Goal: Task Accomplishment & Management: Manage account settings

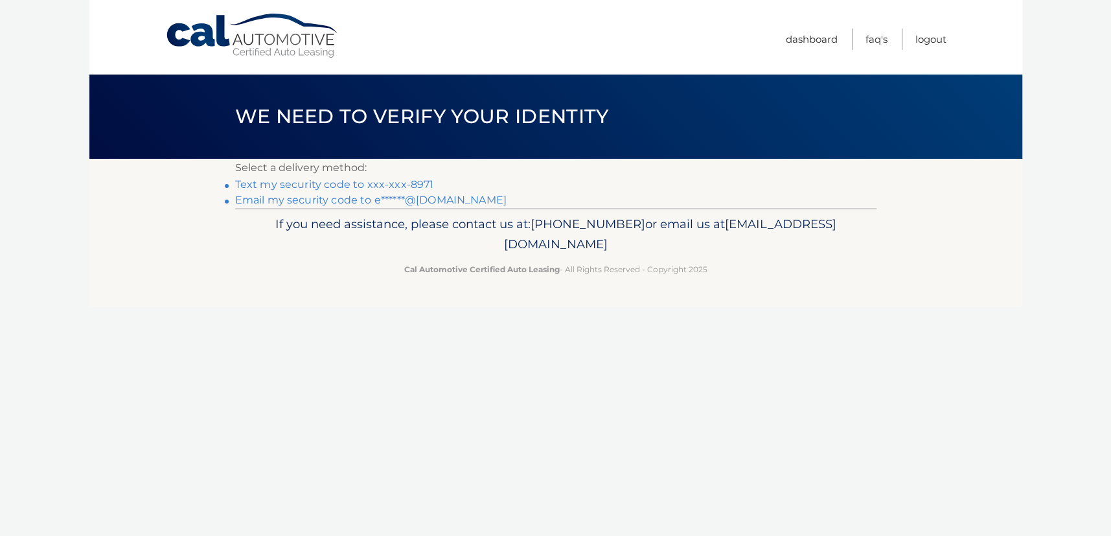
click at [346, 182] on link "Text my security code to xxx-xxx-8971" at bounding box center [334, 184] width 199 height 12
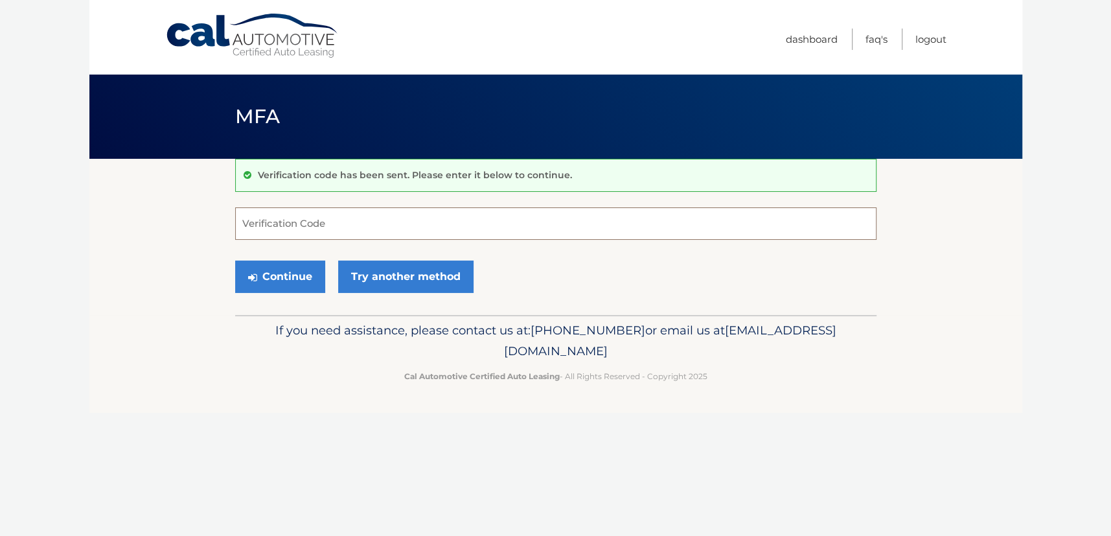
click at [306, 229] on input "Verification Code" at bounding box center [555, 223] width 641 height 32
type input "376033"
click at [305, 273] on button "Continue" at bounding box center [280, 276] width 90 height 32
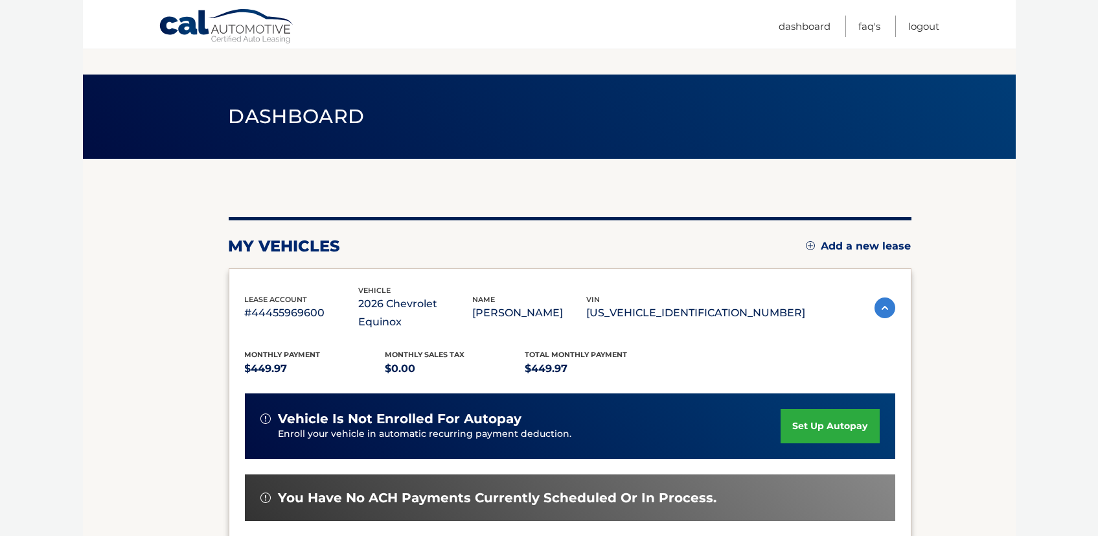
scroll to position [246, 0]
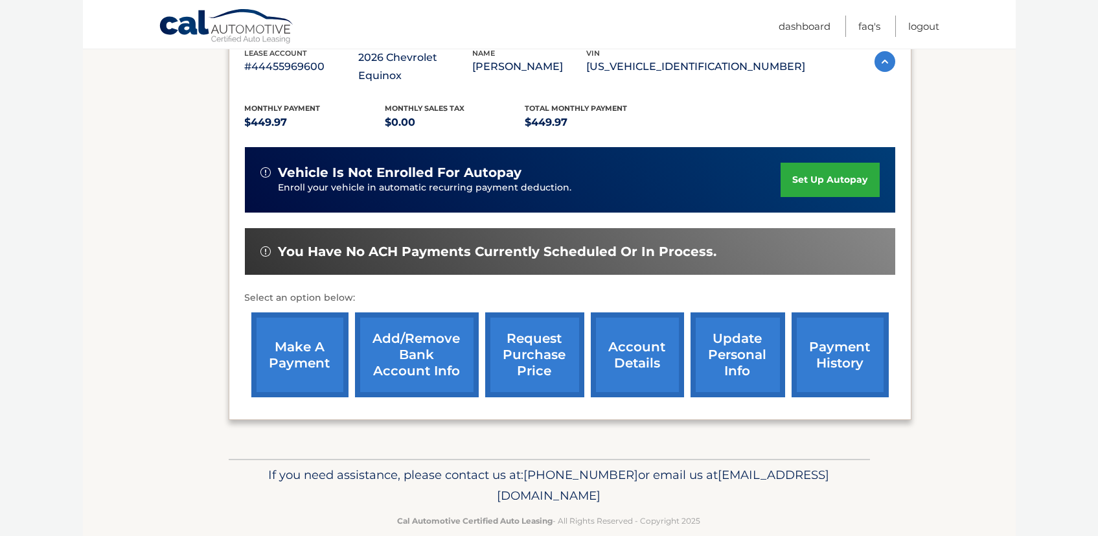
click at [633, 351] on link "account details" at bounding box center [637, 354] width 93 height 85
click at [633, 347] on link "account details" at bounding box center [637, 354] width 93 height 85
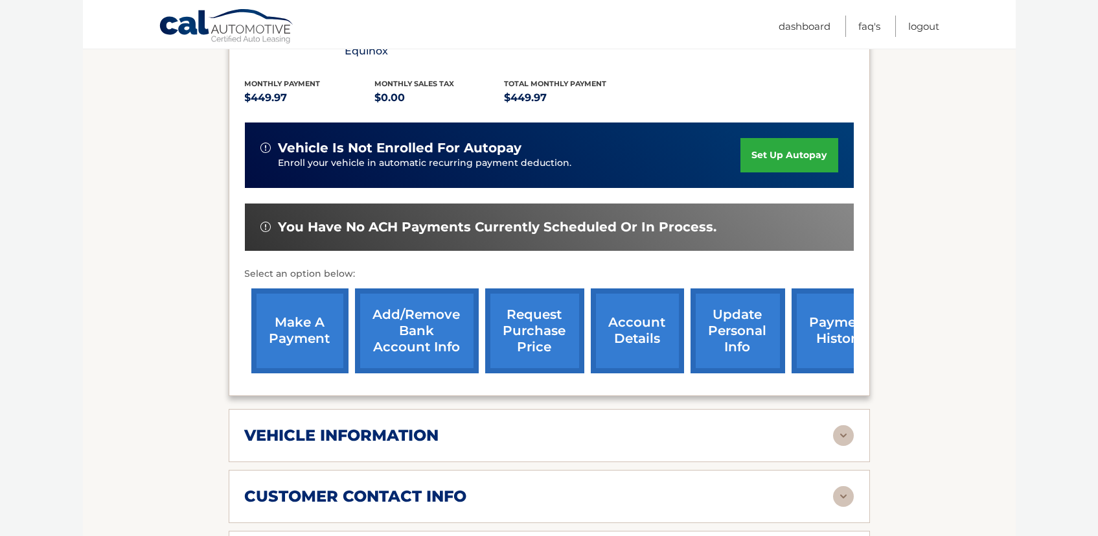
scroll to position [576, 0]
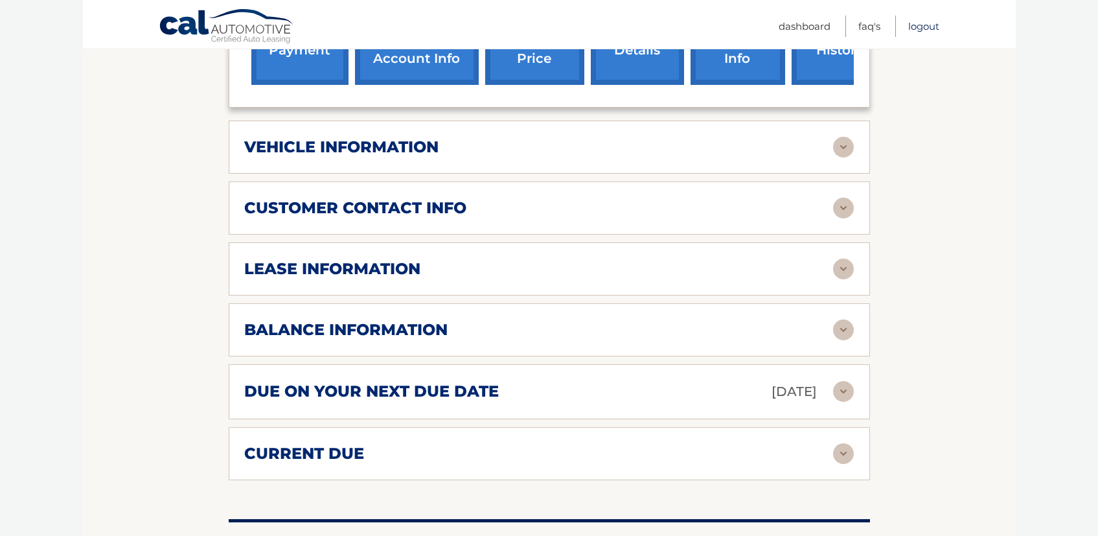
click at [926, 26] on link "Logout" at bounding box center [924, 26] width 31 height 21
